Goal: Understand process/instructions: Learn how to perform a task or action

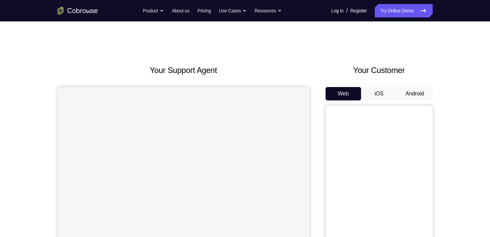
click at [410, 94] on button "Android" at bounding box center [415, 93] width 36 height 13
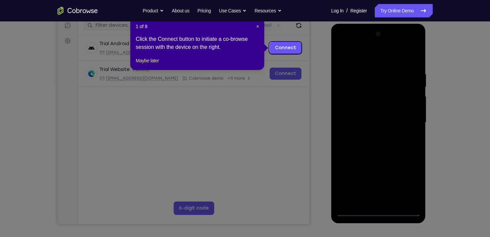
click at [188, 62] on div "1 of 8 × Click the Connect button to initiate a co-browse session with the devi…" at bounding box center [197, 44] width 134 height 52
click at [148, 65] on button "Maybe later" at bounding box center [147, 61] width 23 height 8
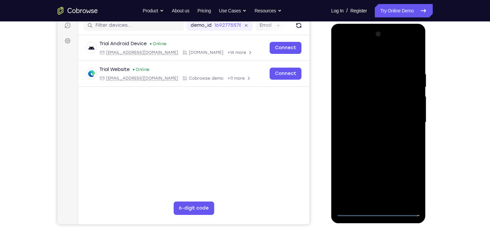
click at [380, 212] on div at bounding box center [379, 123] width 84 height 188
click at [408, 181] on div at bounding box center [379, 123] width 84 height 188
click at [395, 46] on div at bounding box center [379, 123] width 84 height 188
click at [361, 46] on div at bounding box center [379, 123] width 84 height 188
click at [414, 44] on div at bounding box center [379, 123] width 84 height 188
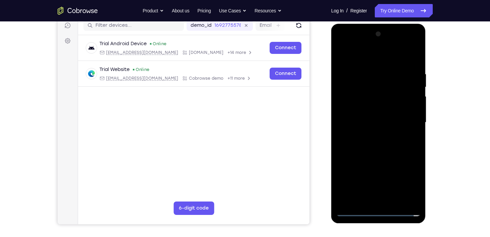
click at [357, 81] on div at bounding box center [379, 123] width 84 height 188
click at [410, 116] on div at bounding box center [379, 123] width 84 height 188
click at [375, 136] on div at bounding box center [379, 123] width 84 height 188
click at [372, 119] on div at bounding box center [379, 123] width 84 height 188
click at [363, 128] on div at bounding box center [379, 123] width 84 height 188
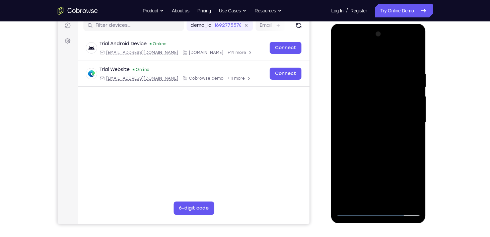
click at [407, 108] on div at bounding box center [379, 123] width 84 height 188
click at [399, 121] on div at bounding box center [379, 123] width 84 height 188
click at [382, 142] on div at bounding box center [379, 123] width 84 height 188
click at [416, 134] on div at bounding box center [379, 123] width 84 height 188
click at [386, 123] on div at bounding box center [379, 123] width 84 height 188
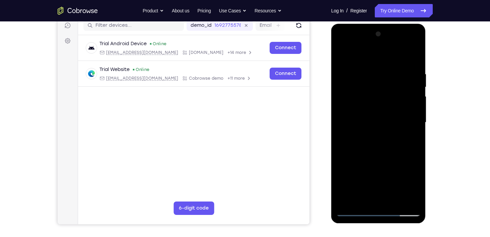
click at [384, 142] on div at bounding box center [379, 123] width 84 height 188
click at [381, 153] on div at bounding box center [379, 123] width 84 height 188
click at [385, 90] on div at bounding box center [379, 123] width 84 height 188
click at [366, 103] on div at bounding box center [379, 123] width 84 height 188
click at [373, 137] on div at bounding box center [379, 123] width 84 height 188
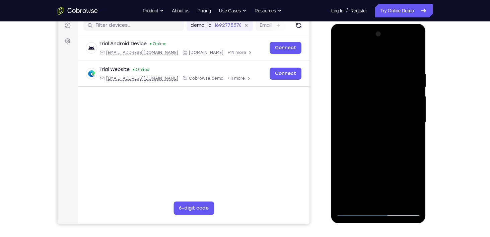
click at [406, 112] on div at bounding box center [379, 123] width 84 height 188
click at [379, 201] on div at bounding box center [379, 123] width 84 height 188
click at [374, 70] on div at bounding box center [379, 123] width 84 height 188
click at [341, 54] on div at bounding box center [379, 123] width 84 height 188
click at [389, 125] on div at bounding box center [379, 123] width 84 height 188
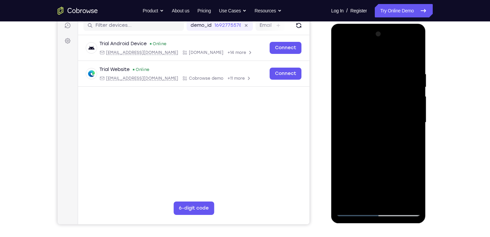
click at [410, 160] on div at bounding box center [379, 123] width 84 height 188
click at [357, 212] on div at bounding box center [379, 123] width 84 height 188
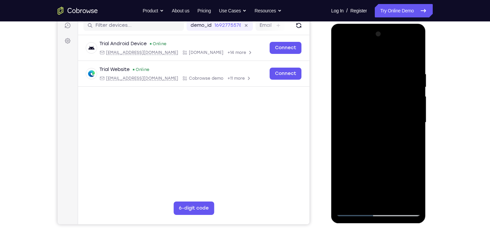
click at [357, 212] on div at bounding box center [379, 123] width 84 height 188
click at [375, 86] on div at bounding box center [379, 123] width 84 height 188
